Goal: Information Seeking & Learning: Learn about a topic

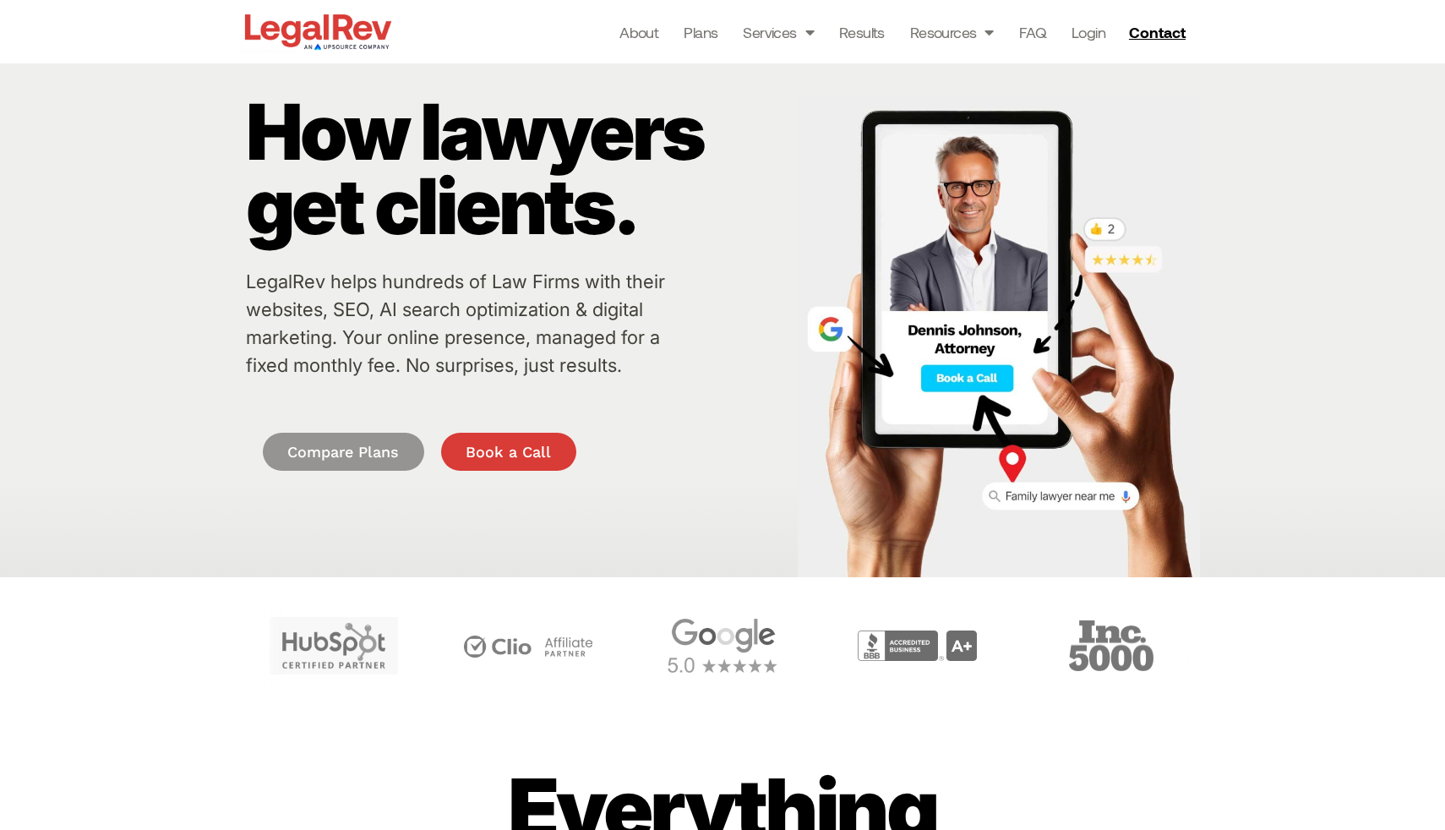
click at [1053, 13] on div "About Plans Services Law Firm Website Design Law Firm Brand Identity Content Ma…" at bounding box center [795, 31] width 801 height 63
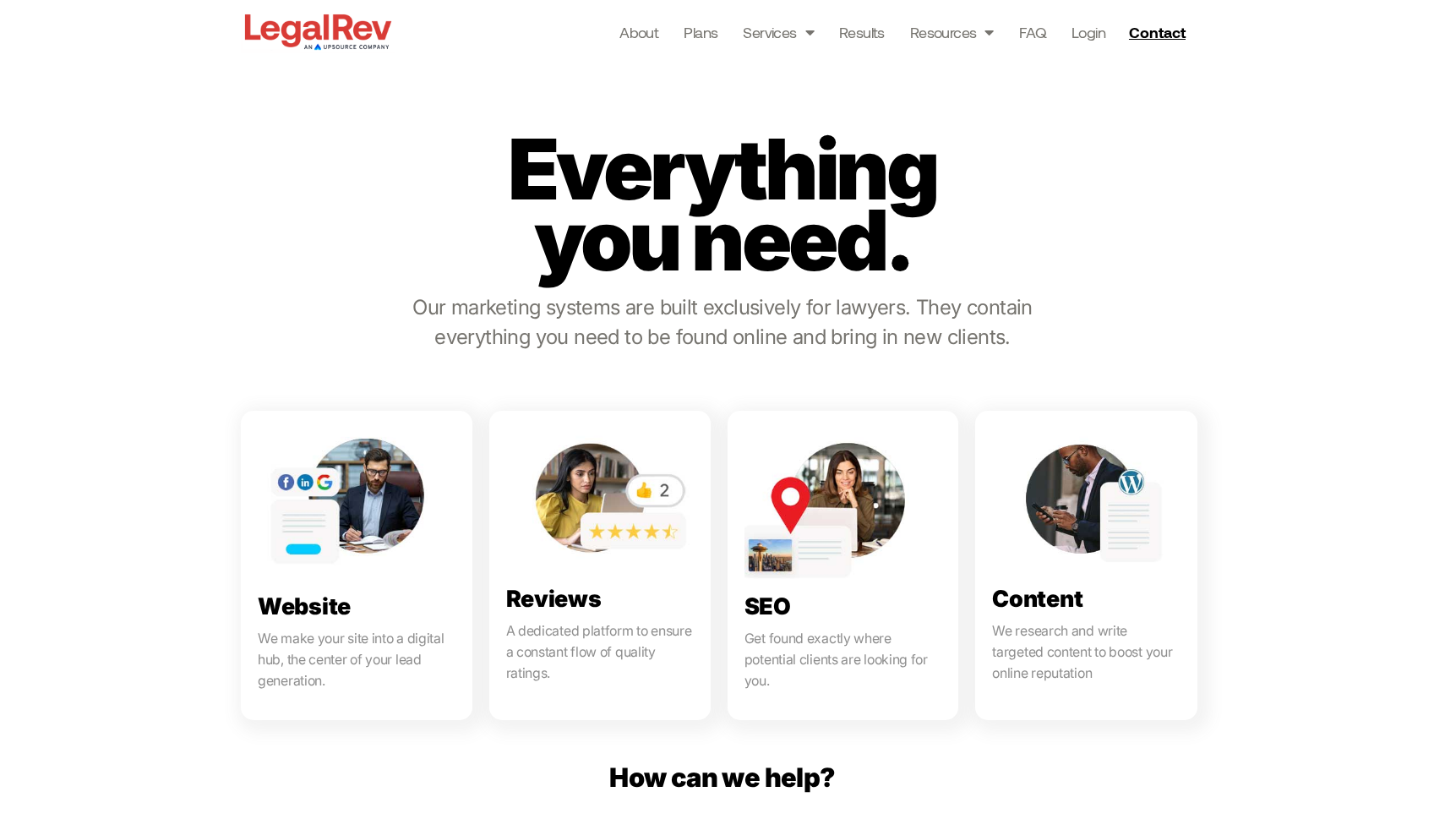
scroll to position [659, 0]
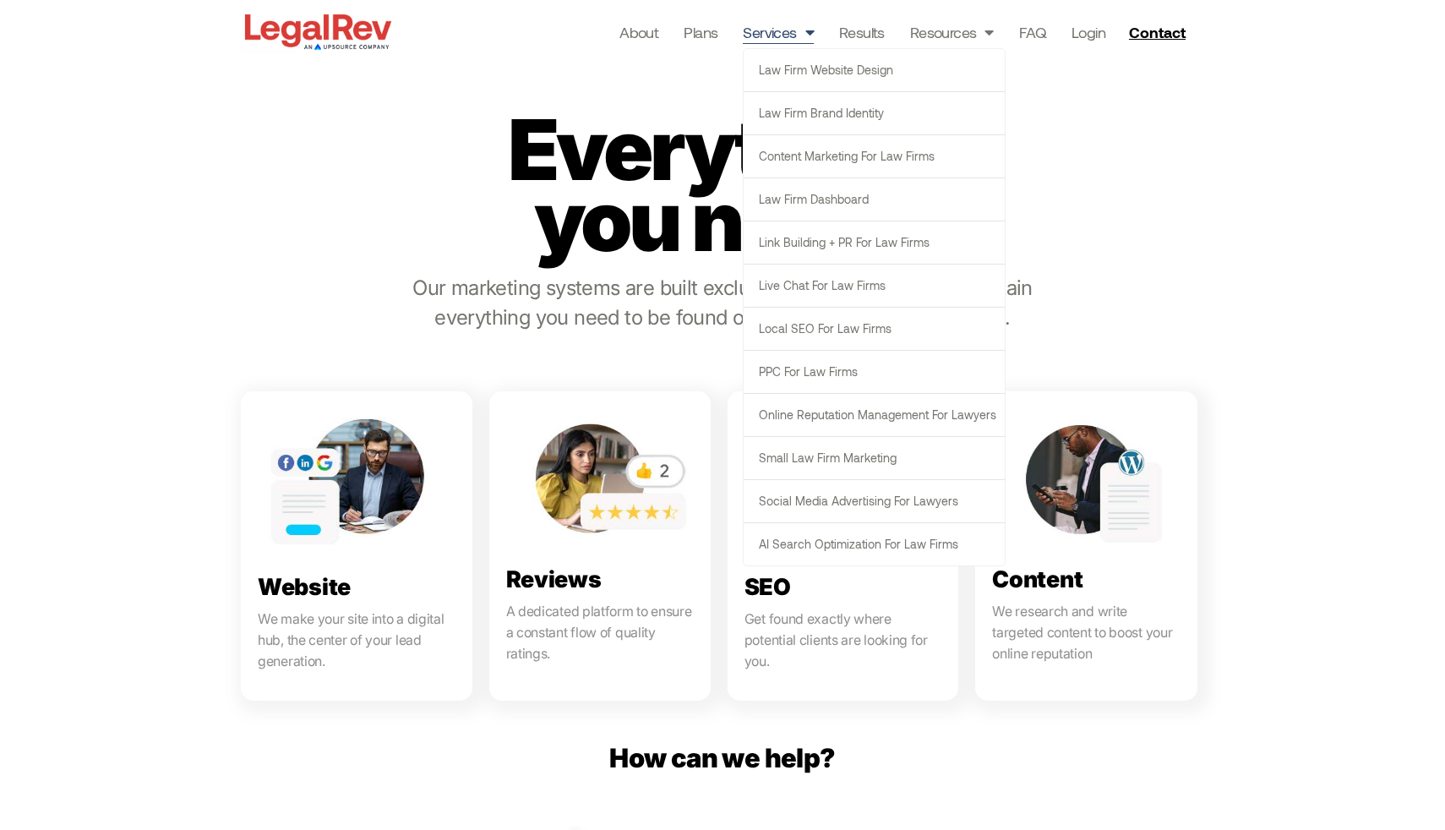
click at [1038, 43] on div "About Plans Services Law Firm Website Design Law Firm Brand Identity Content Ma…" at bounding box center [795, 31] width 801 height 63
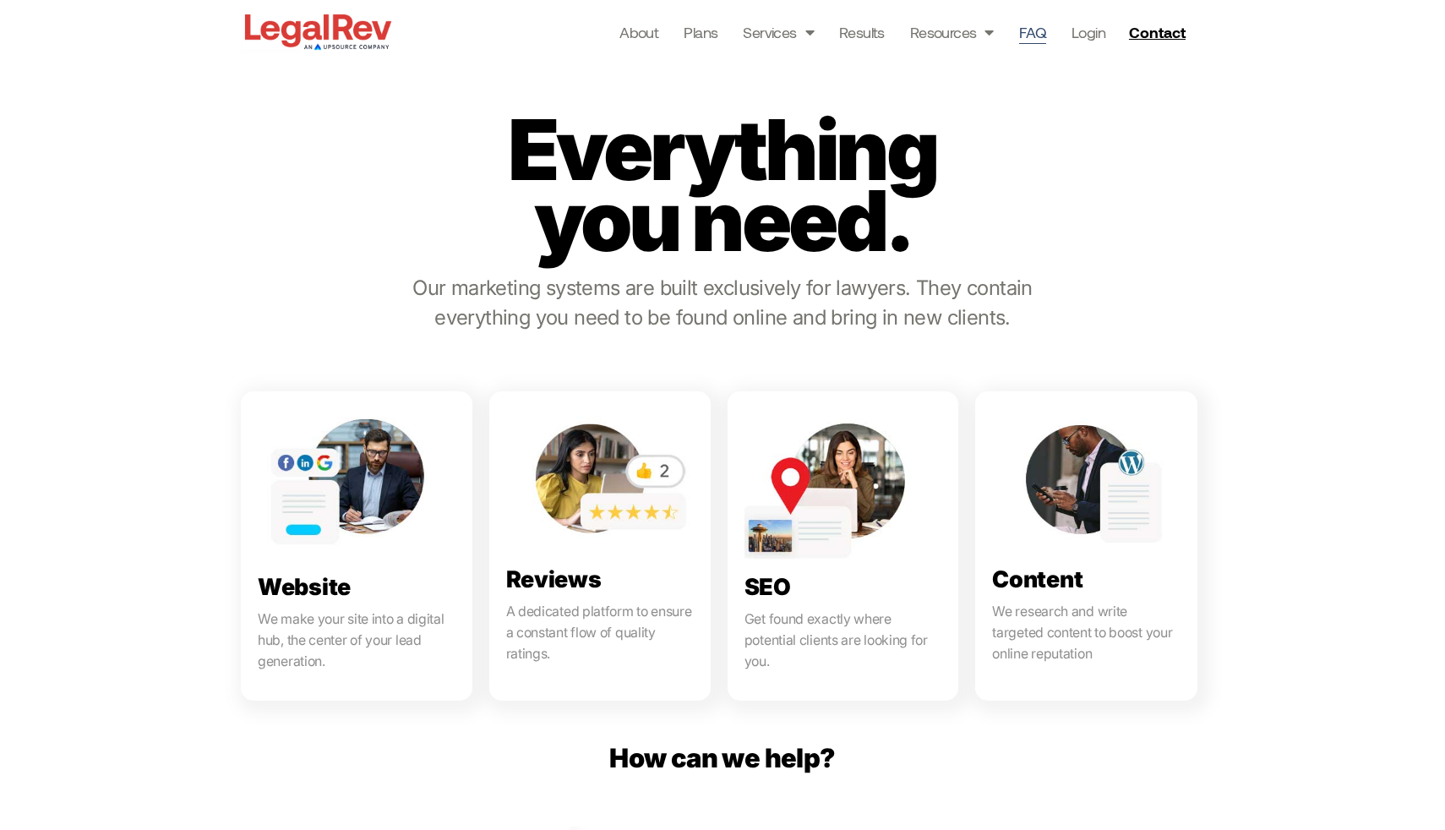
click at [1037, 39] on link "FAQ" at bounding box center [1032, 32] width 27 height 24
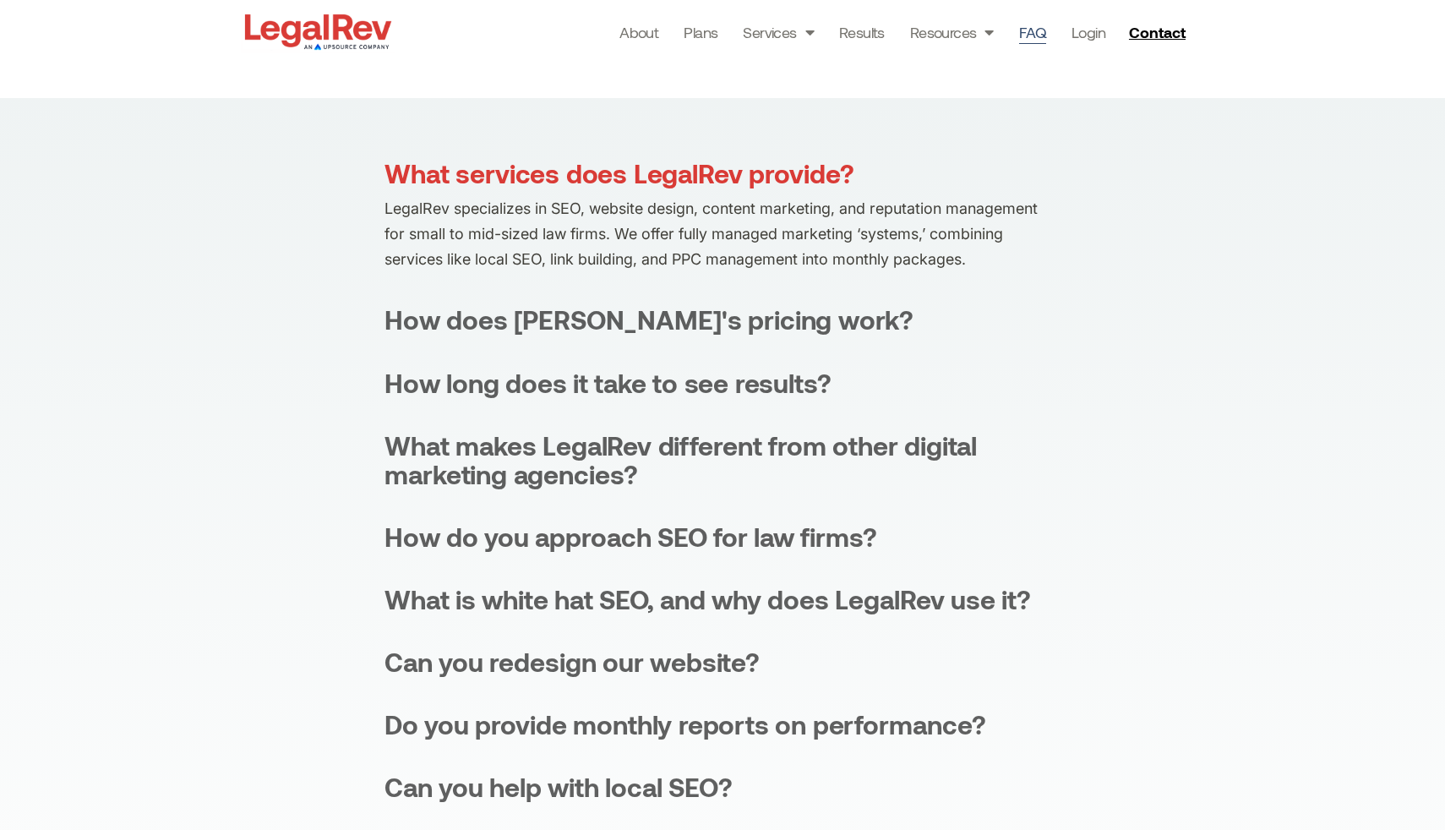
scroll to position [323, 0]
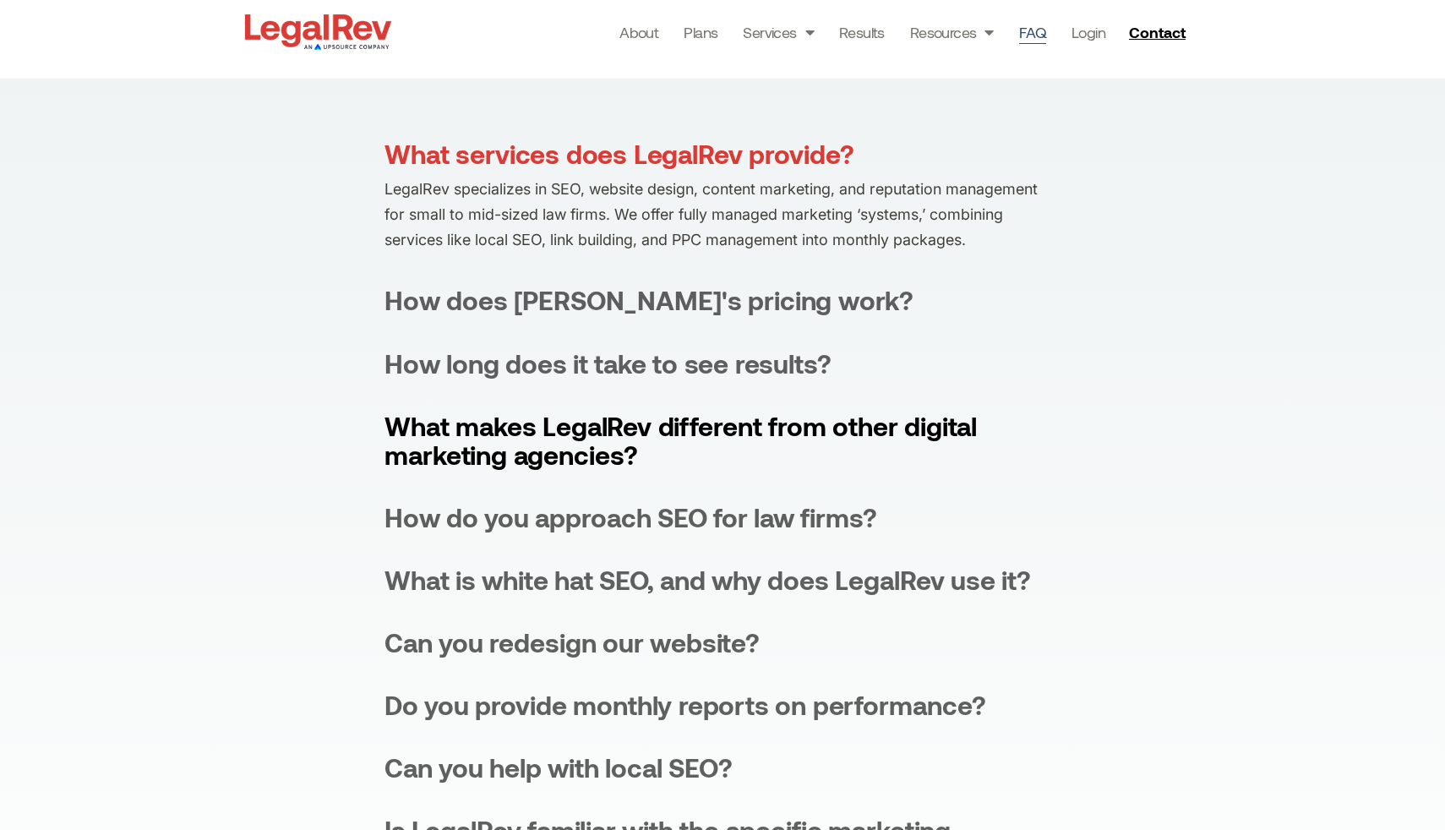
click at [791, 412] on div "What makes LegalRev different from other digital marketing agencies?" at bounding box center [722, 440] width 676 height 57
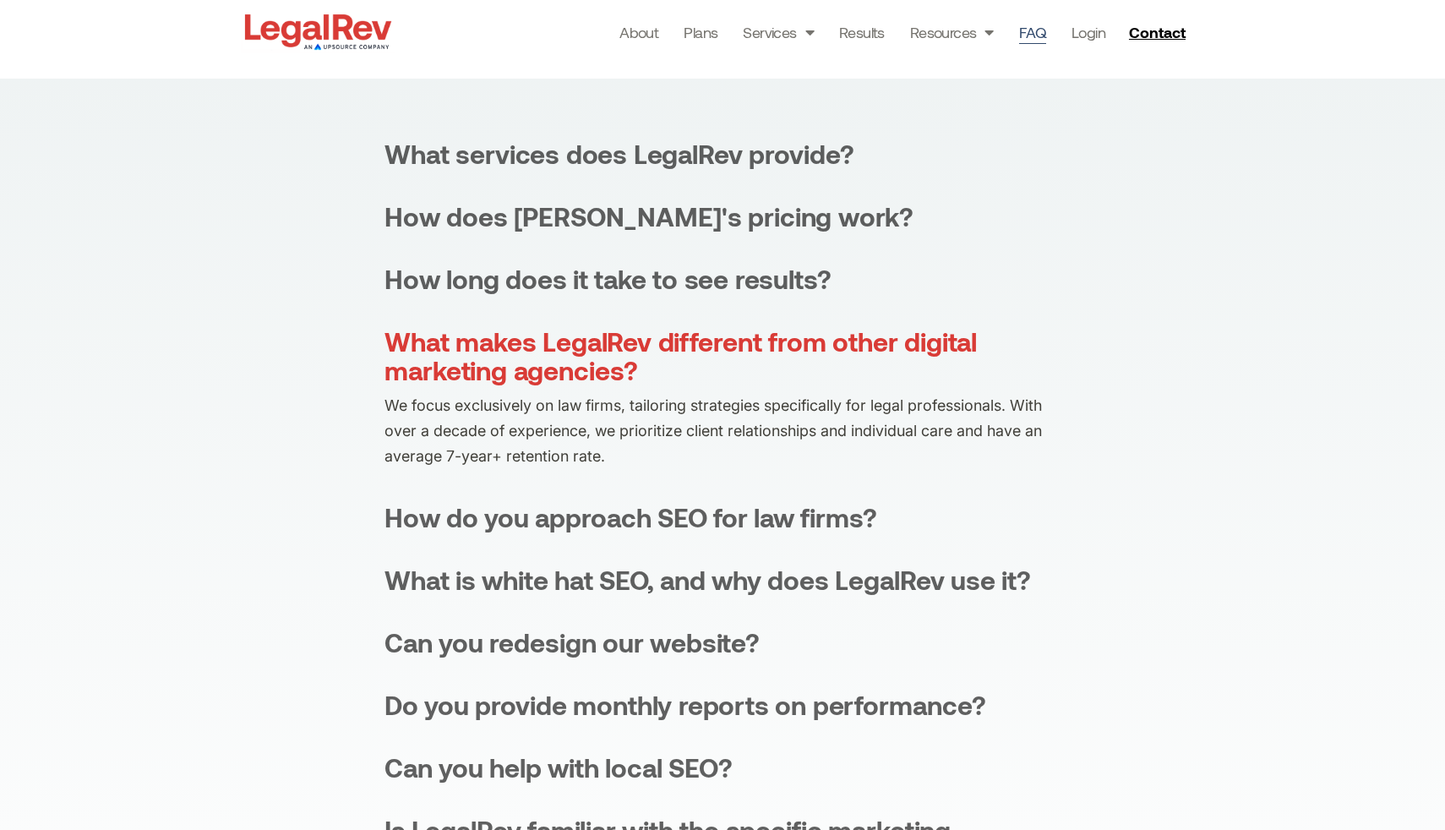
click at [782, 366] on div "What makes LegalRev different from other digital marketing agencies?" at bounding box center [722, 355] width 676 height 57
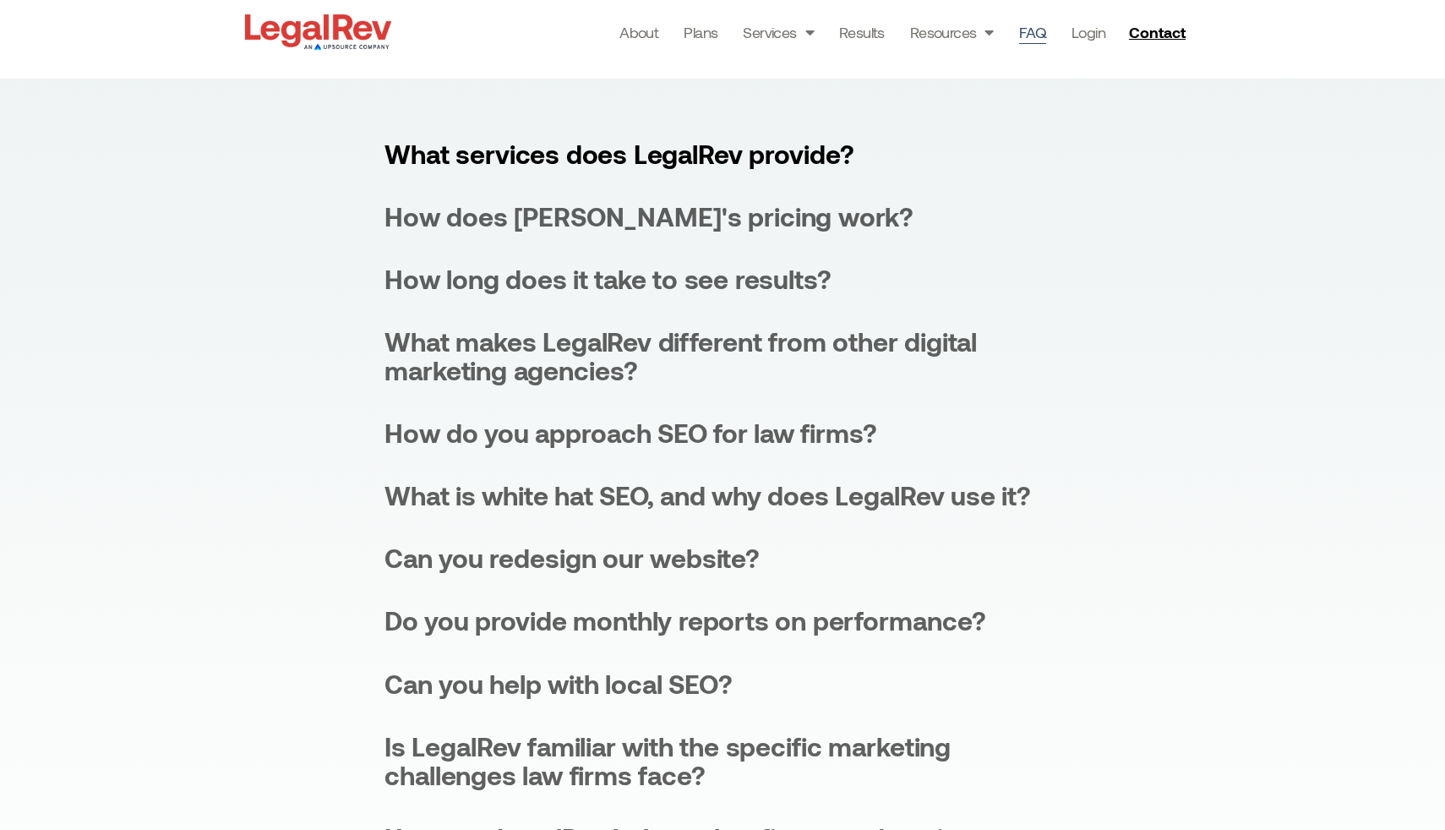
click at [711, 142] on div "What services does LegalRev provide?" at bounding box center [618, 153] width 469 height 29
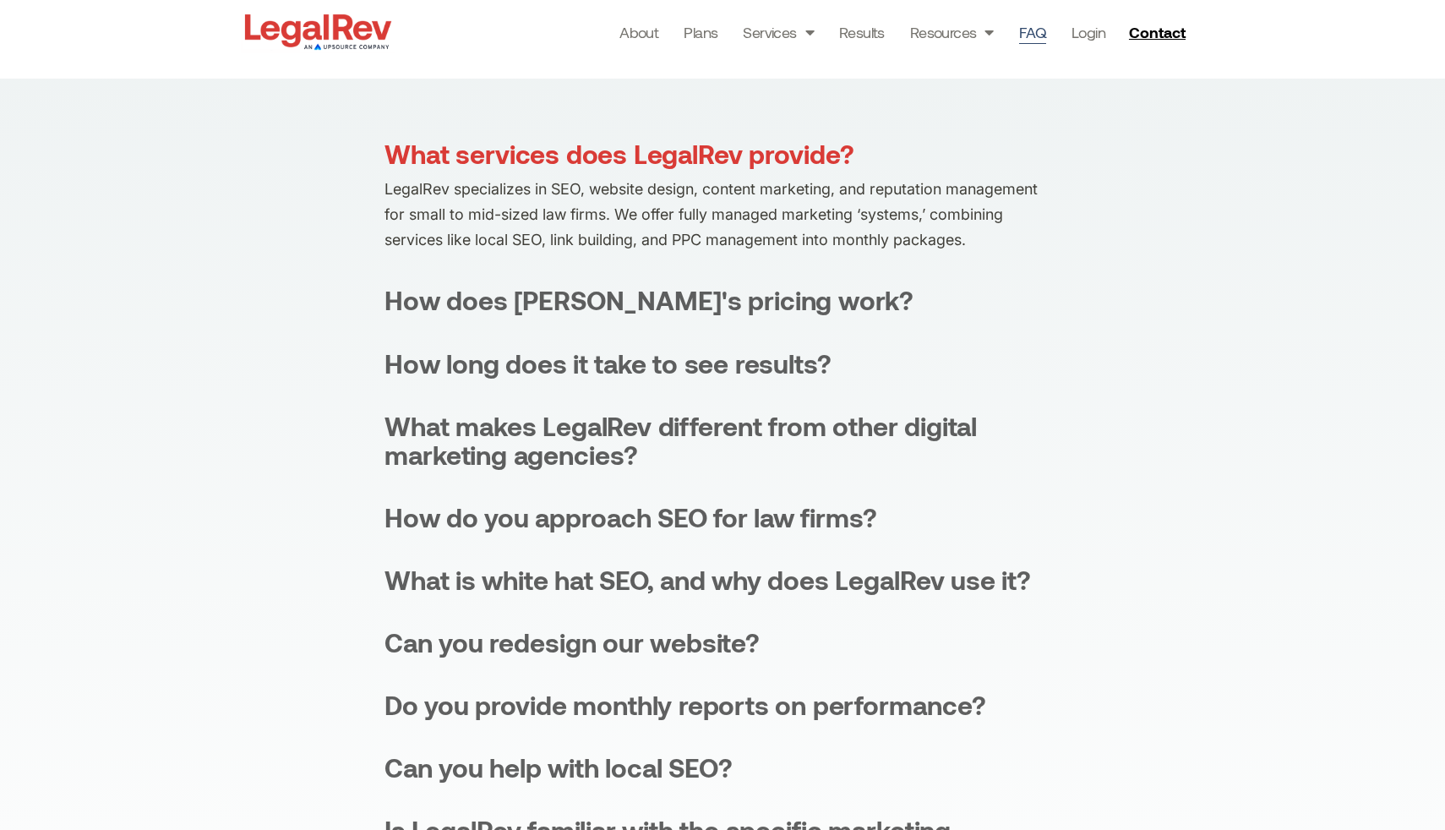
click at [714, 157] on div "What services does LegalRev provide?" at bounding box center [618, 153] width 469 height 29
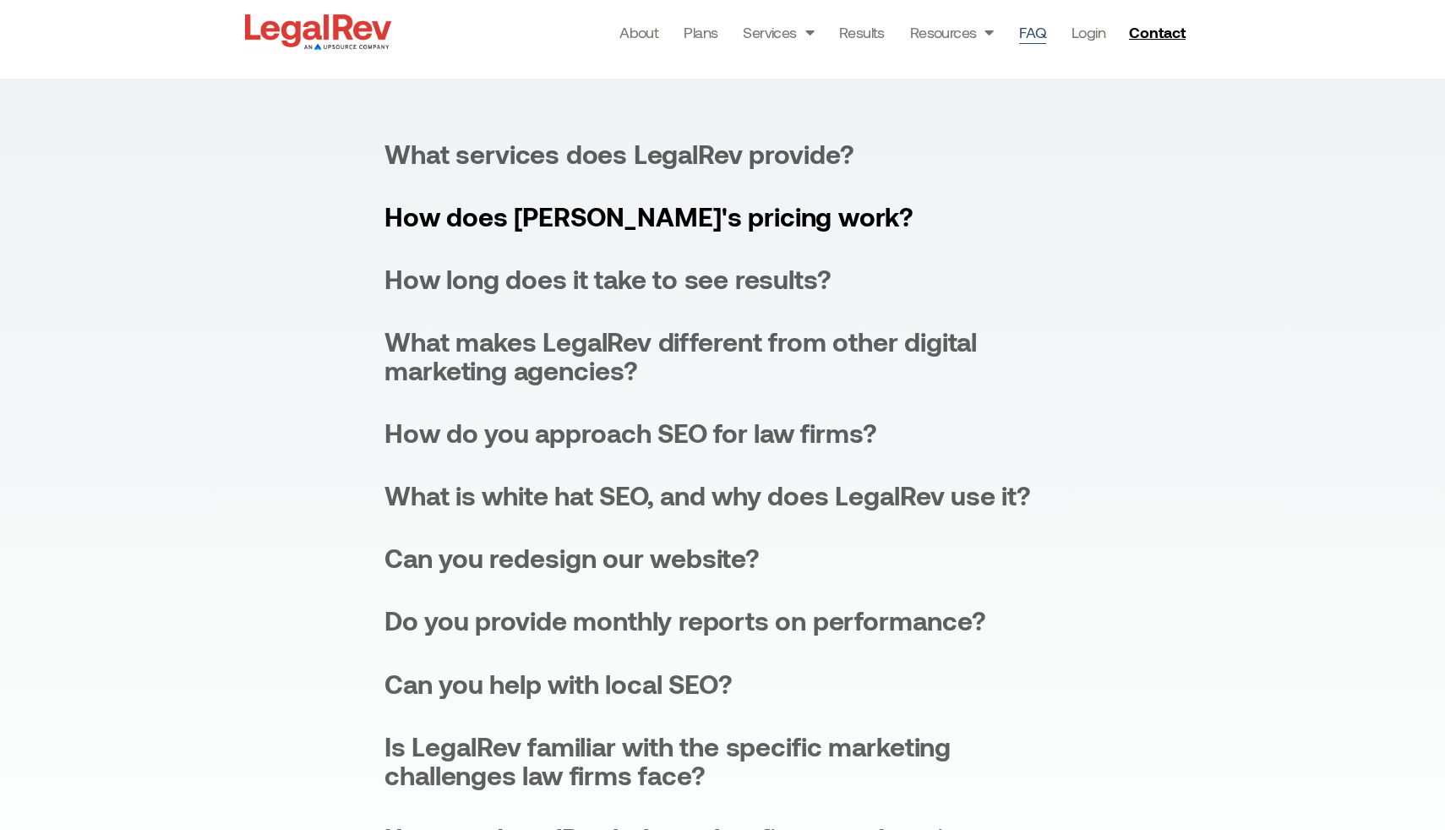
click at [721, 205] on div "How does LegalRev's pricing work?" at bounding box center [648, 216] width 529 height 29
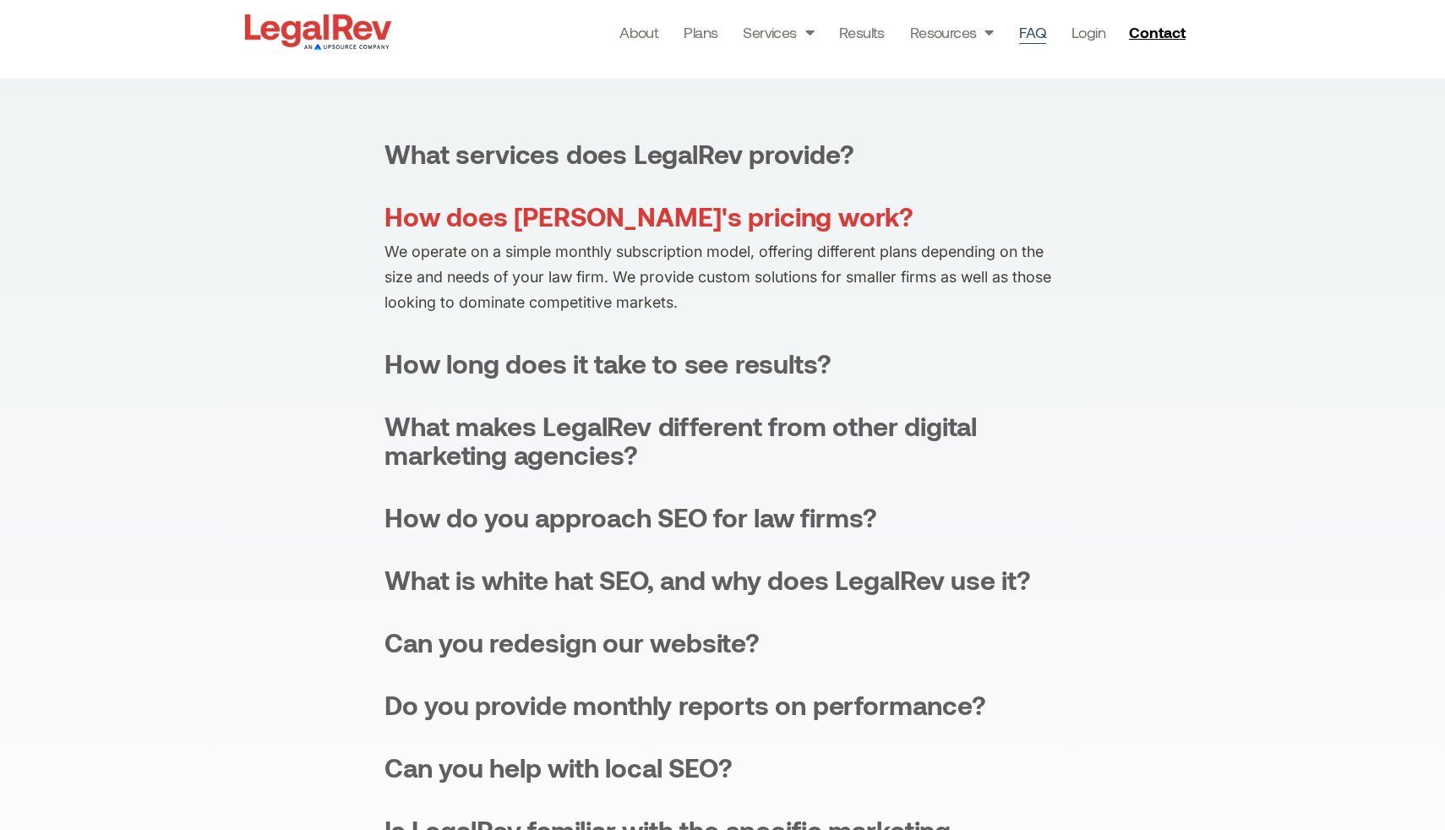
click at [721, 205] on div "How does LegalRev's pricing work?" at bounding box center [648, 216] width 529 height 29
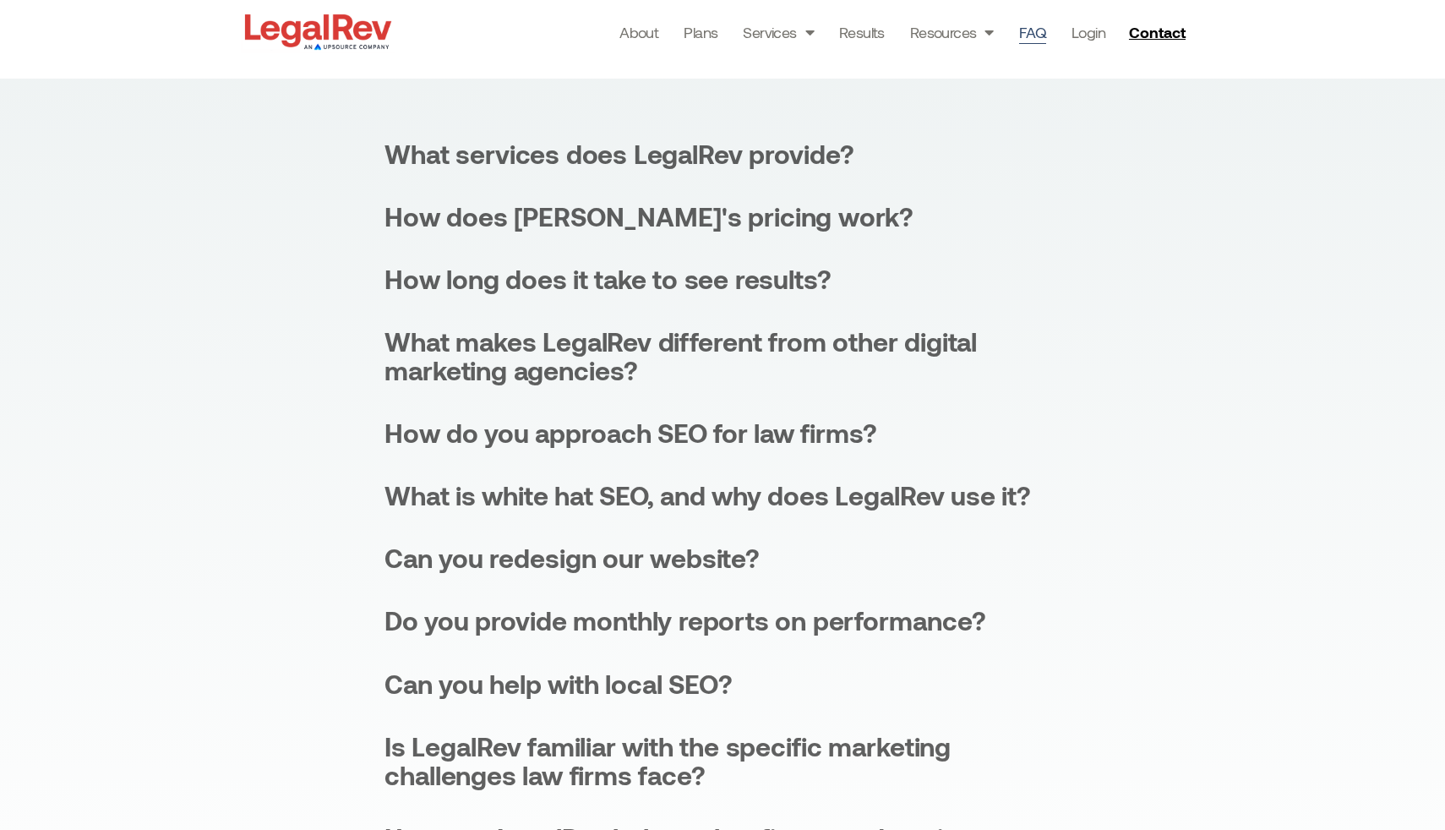
click at [727, 247] on div "What services does LegalRev provide? LegalRev specializes in SEO, website desig…" at bounding box center [722, 541] width 676 height 804
click at [737, 283] on div "How long does it take to see results?" at bounding box center [607, 279] width 447 height 29
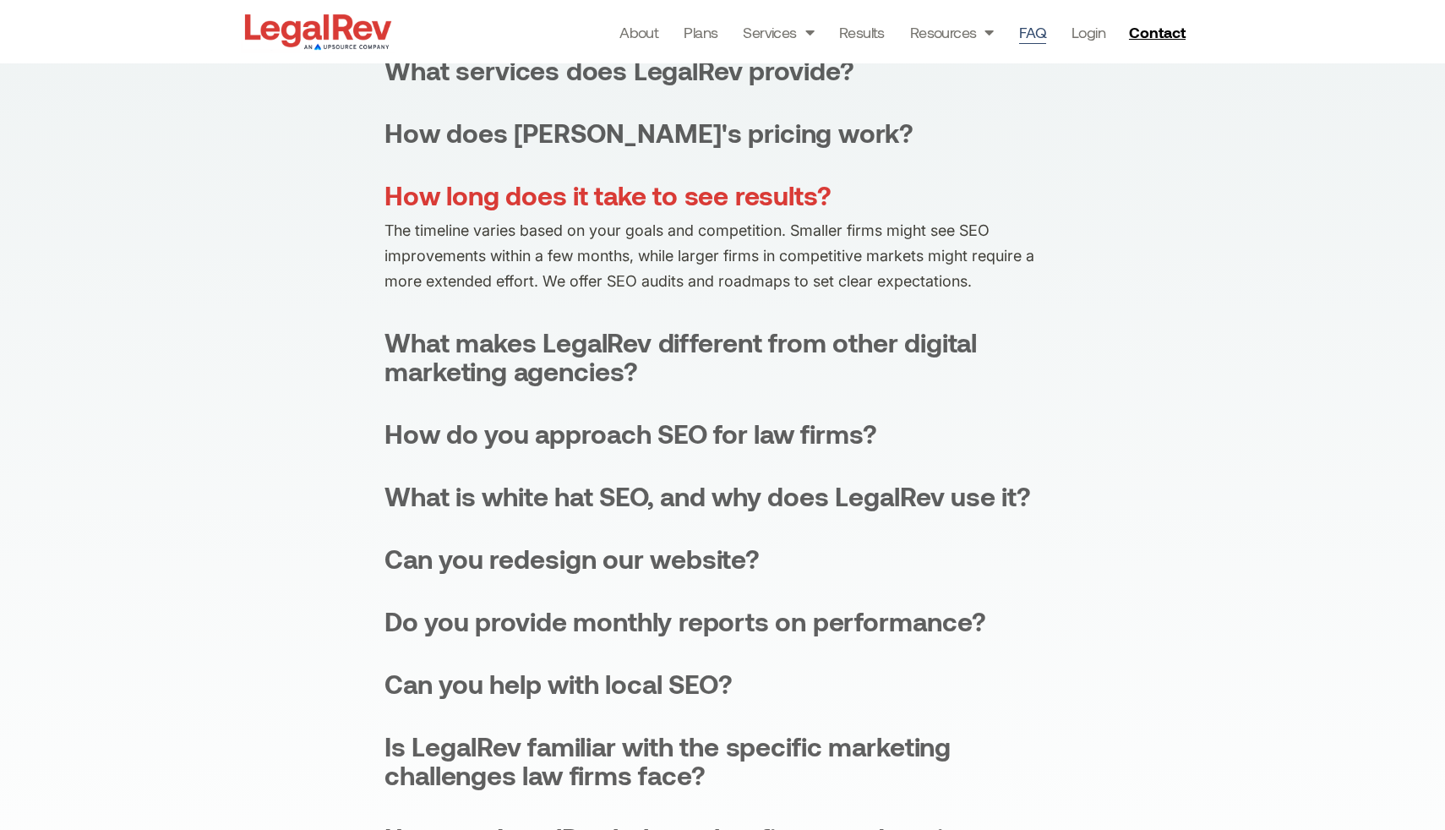
scroll to position [408, 0]
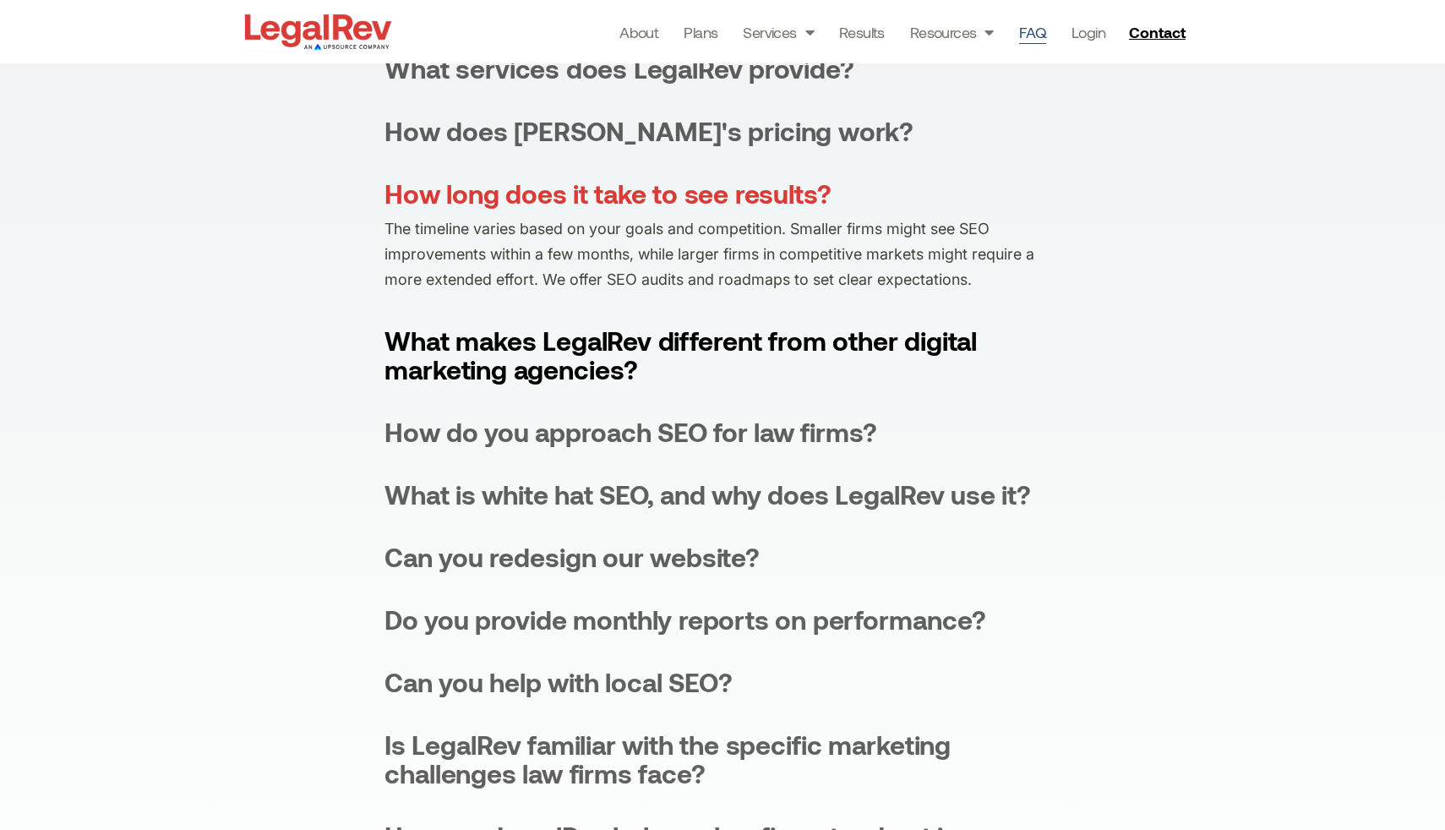
click at [701, 348] on div "What makes LegalRev different from other digital marketing agencies?" at bounding box center [722, 354] width 676 height 57
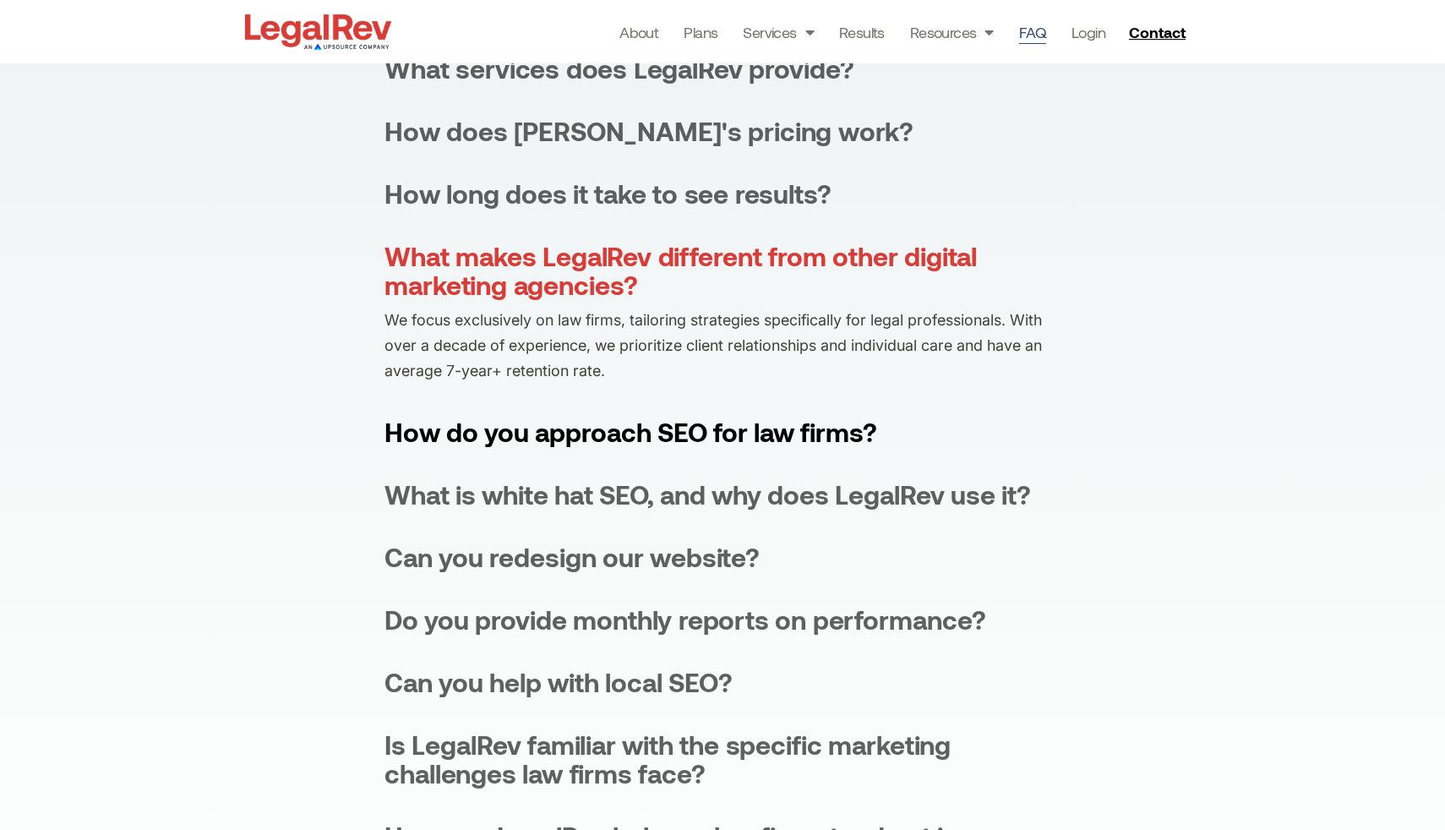
click at [708, 435] on div "How do you approach SEO for law firms?" at bounding box center [630, 431] width 493 height 29
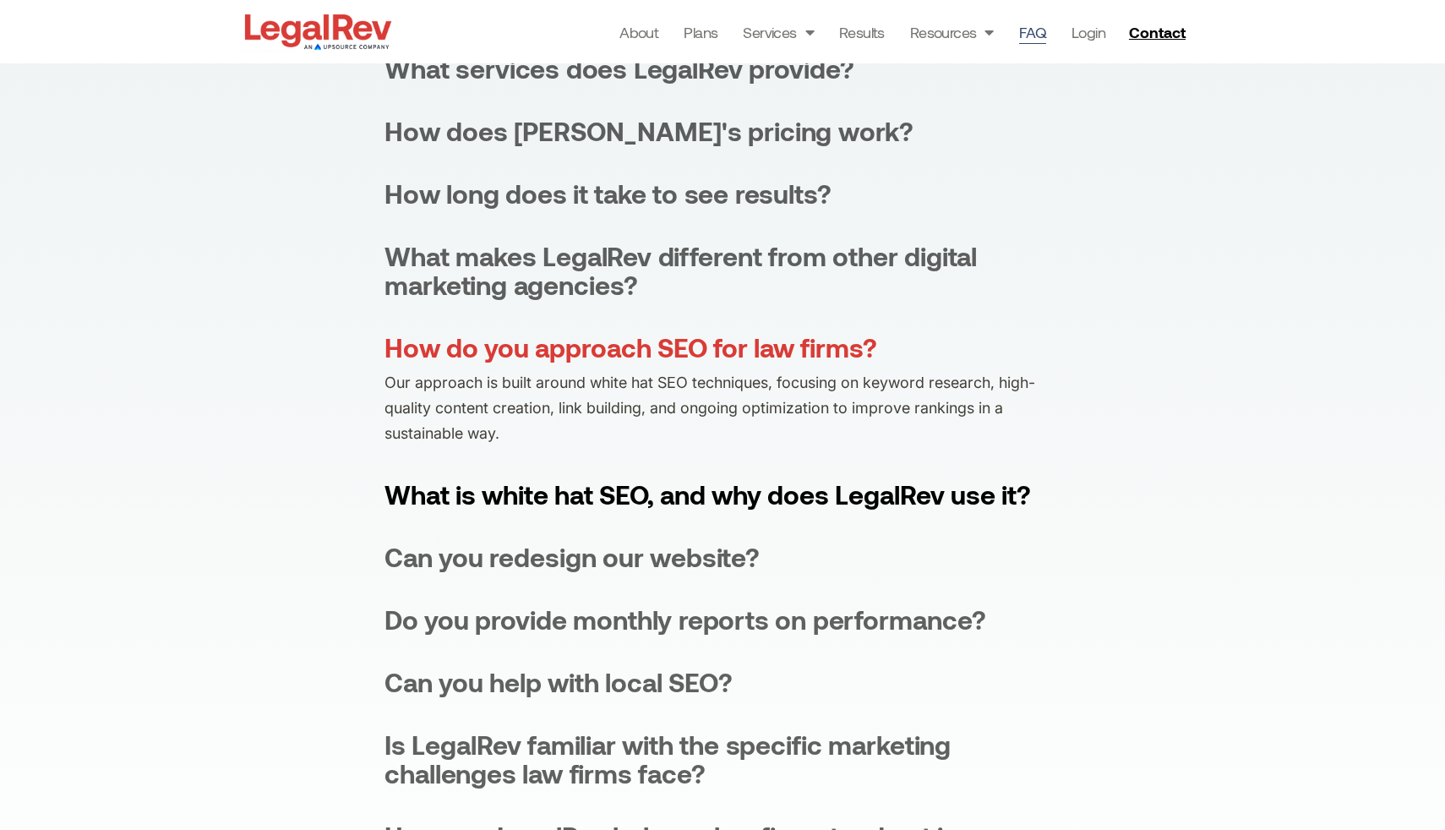
click at [722, 490] on div "What is white hat SEO, and why does LegalRev use it?" at bounding box center [707, 494] width 646 height 29
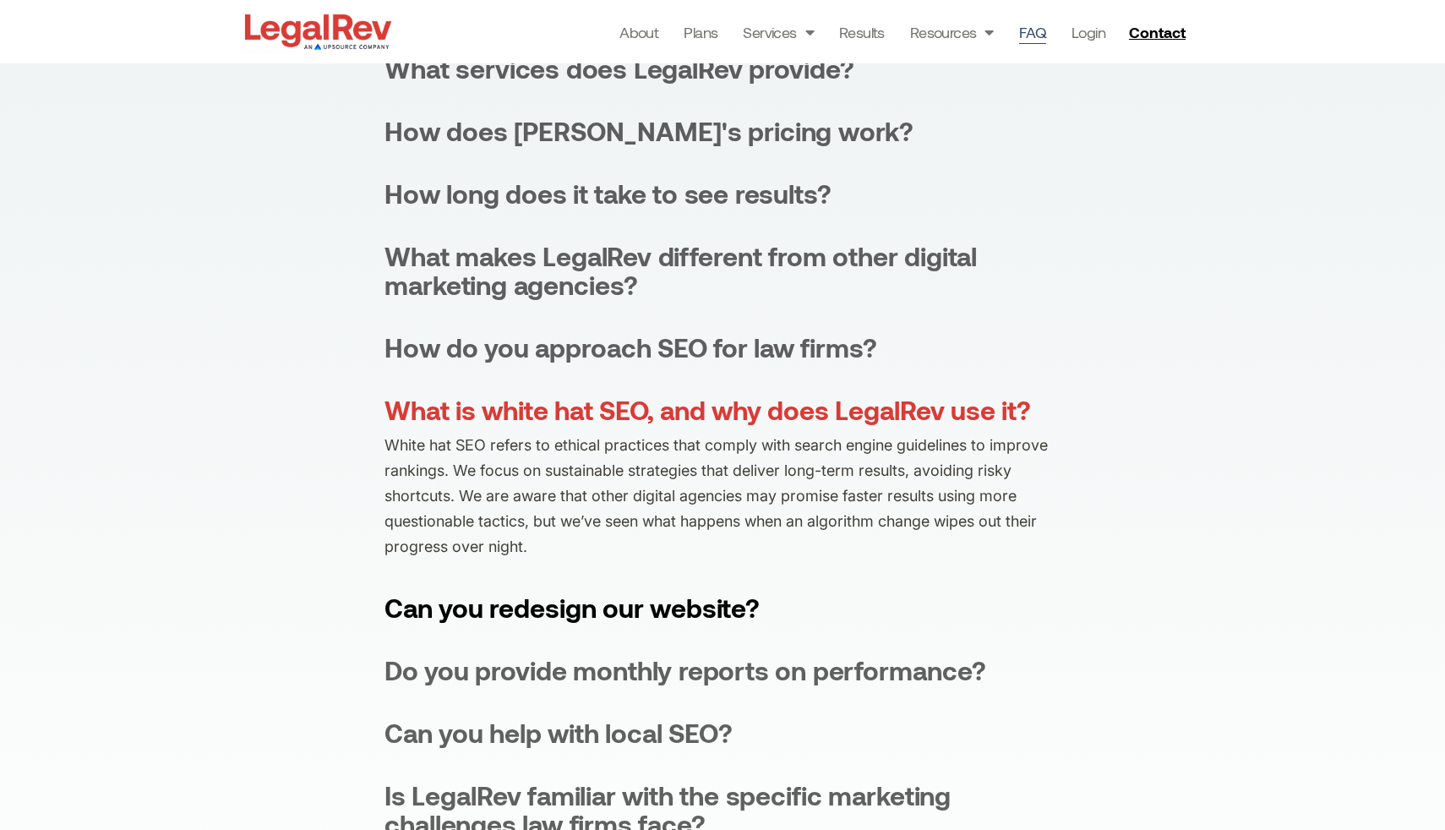
click at [709, 606] on div "Can you redesign our website?" at bounding box center [571, 607] width 375 height 29
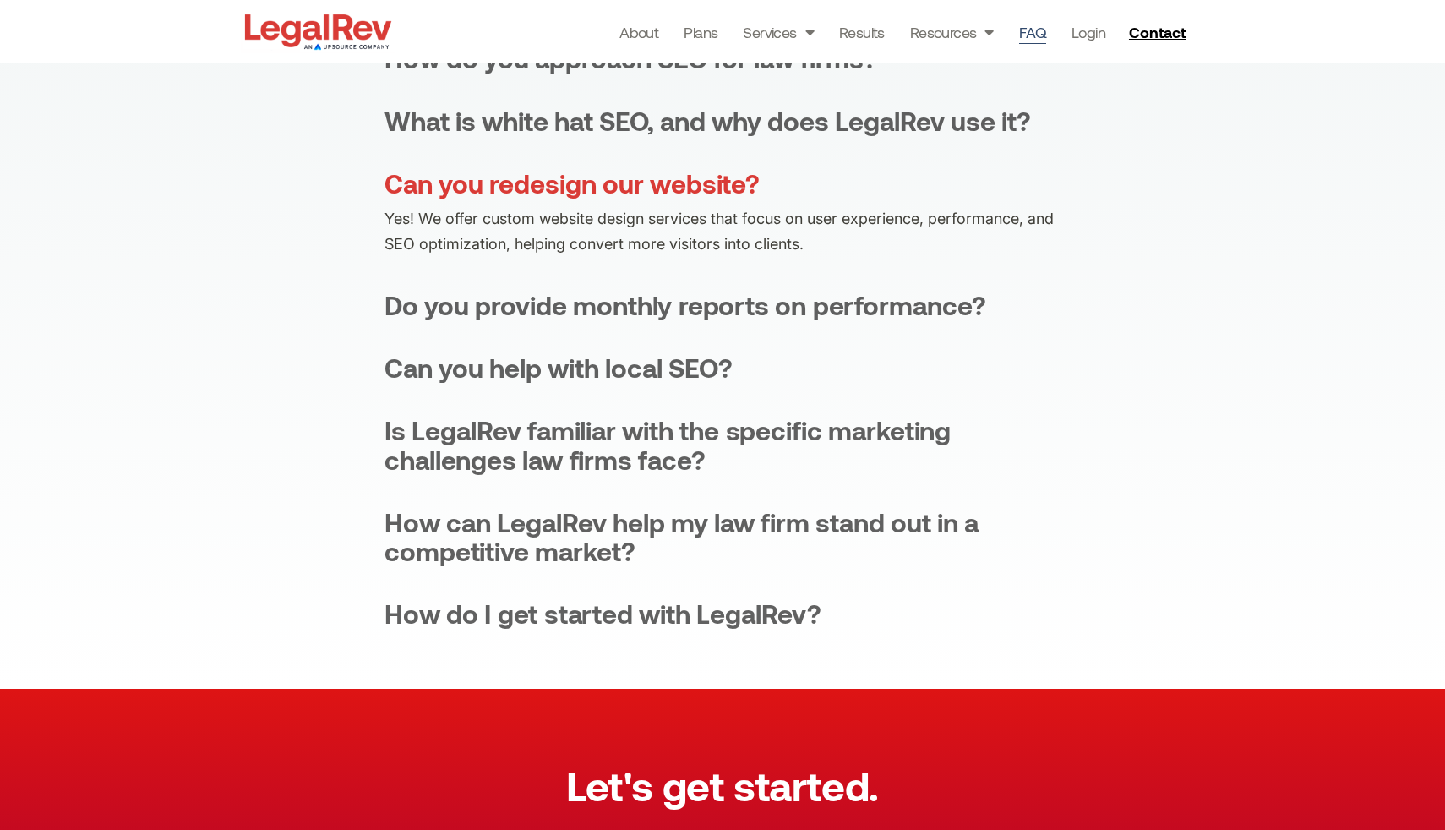
scroll to position [698, 0]
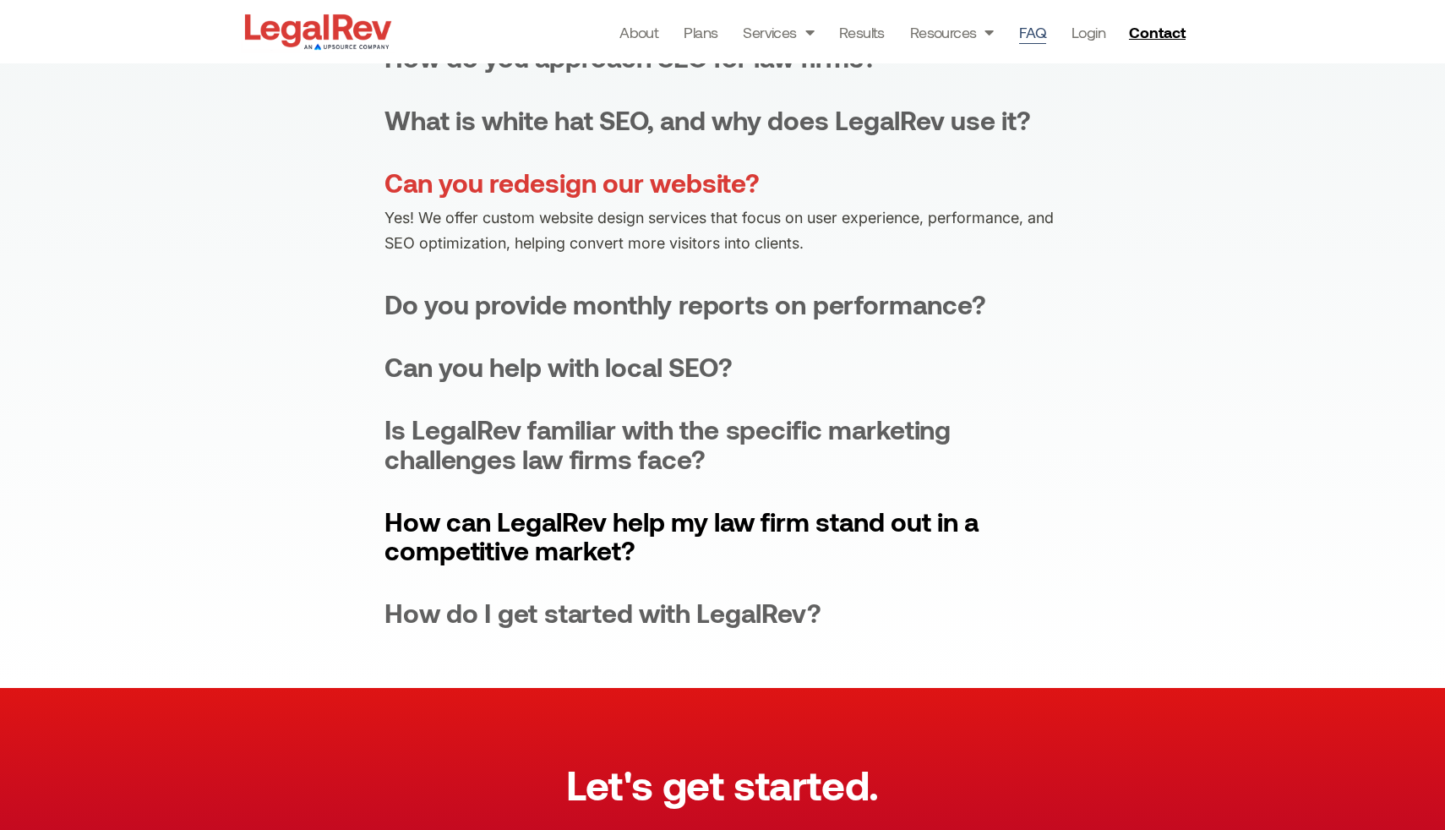
click at [815, 511] on div "How can LegalRev help my law firm stand out in a competitive market?" at bounding box center [722, 535] width 676 height 57
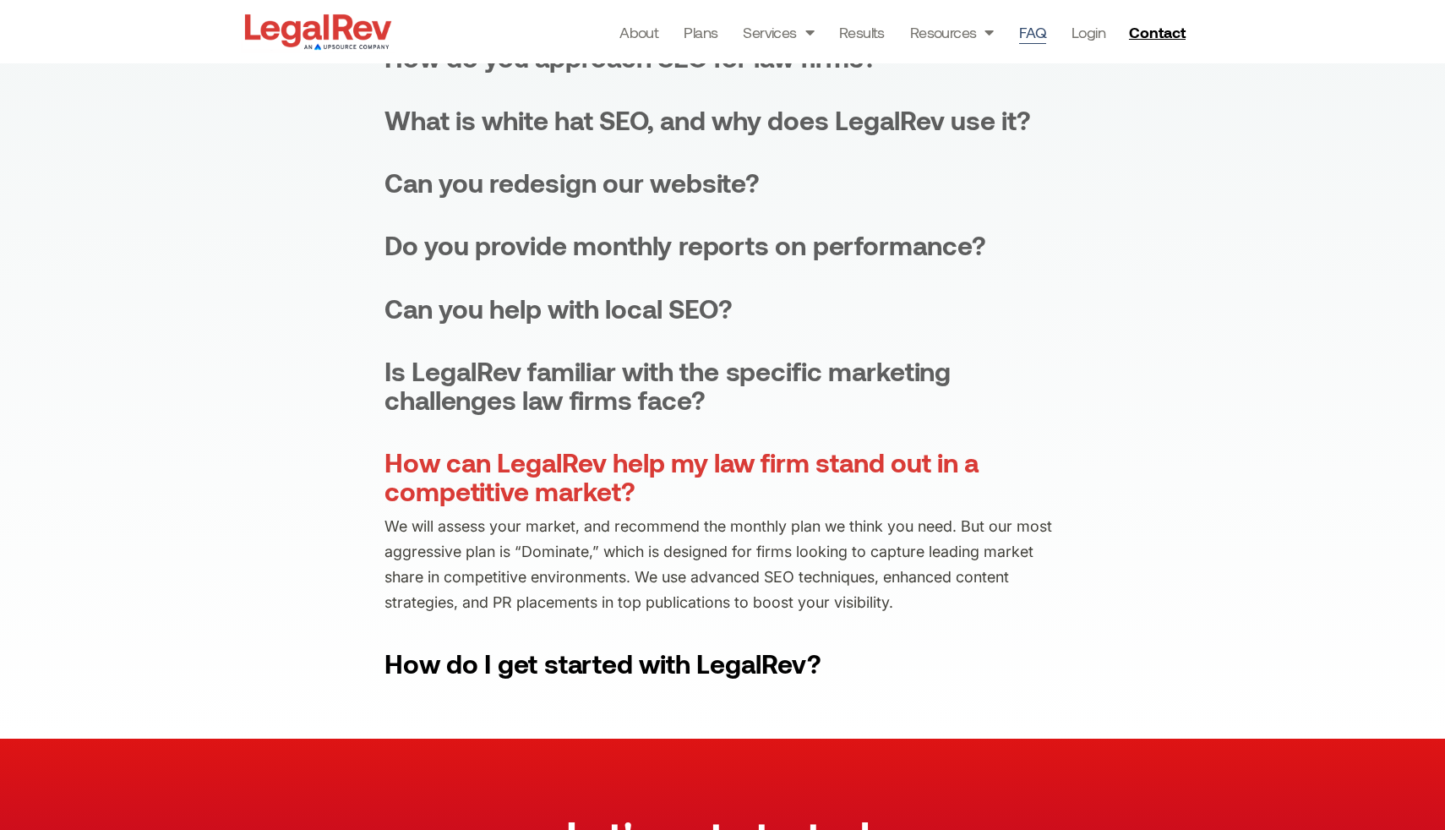
click at [718, 658] on div "How do I get started with LegalRev?" at bounding box center [602, 663] width 437 height 29
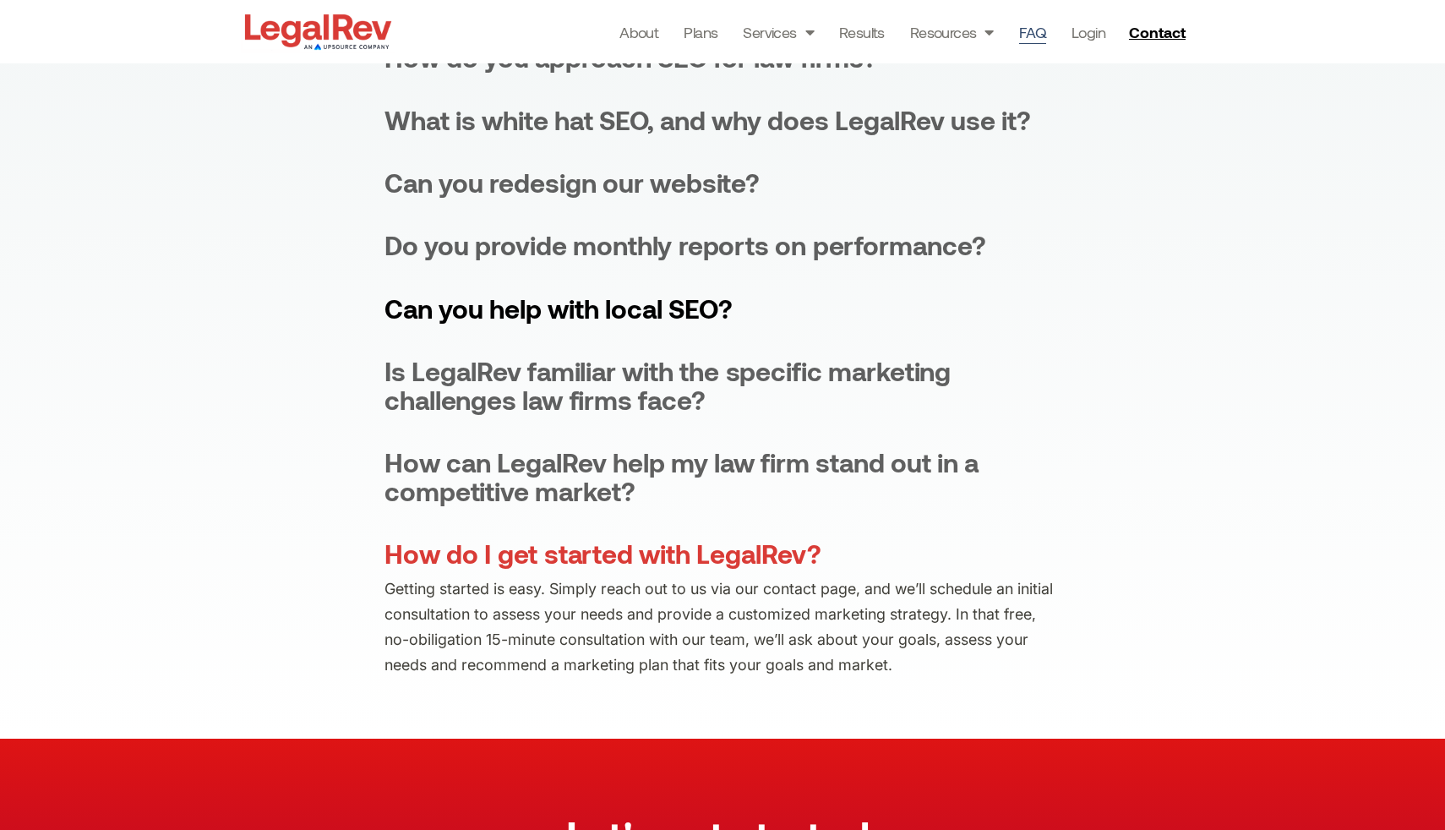
click at [645, 319] on div "Can you help with local SEO?" at bounding box center [558, 308] width 348 height 29
